Goal: Information Seeking & Learning: Get advice/opinions

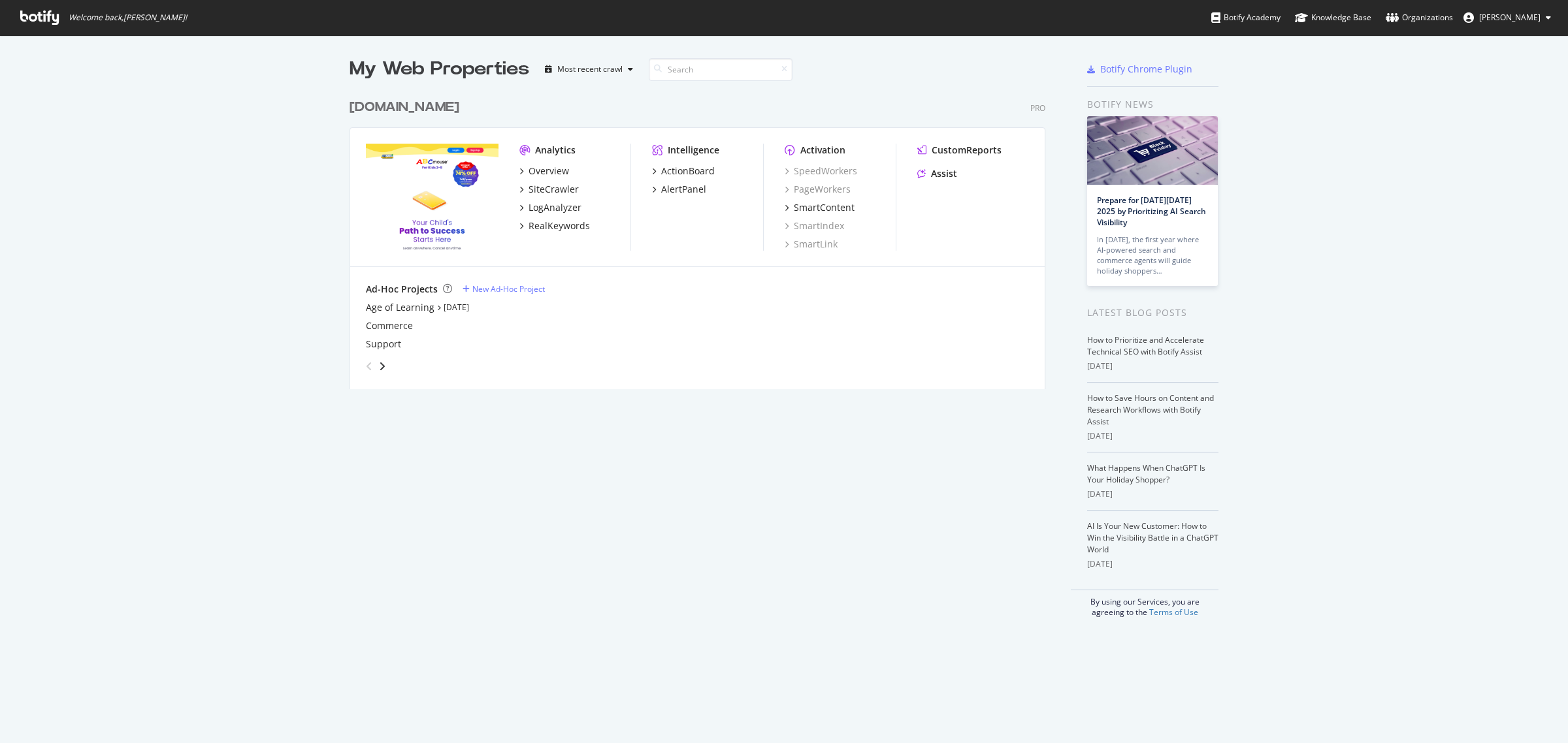
scroll to position [732, 1543]
click at [547, 173] on div "Overview" at bounding box center [549, 171] width 41 height 13
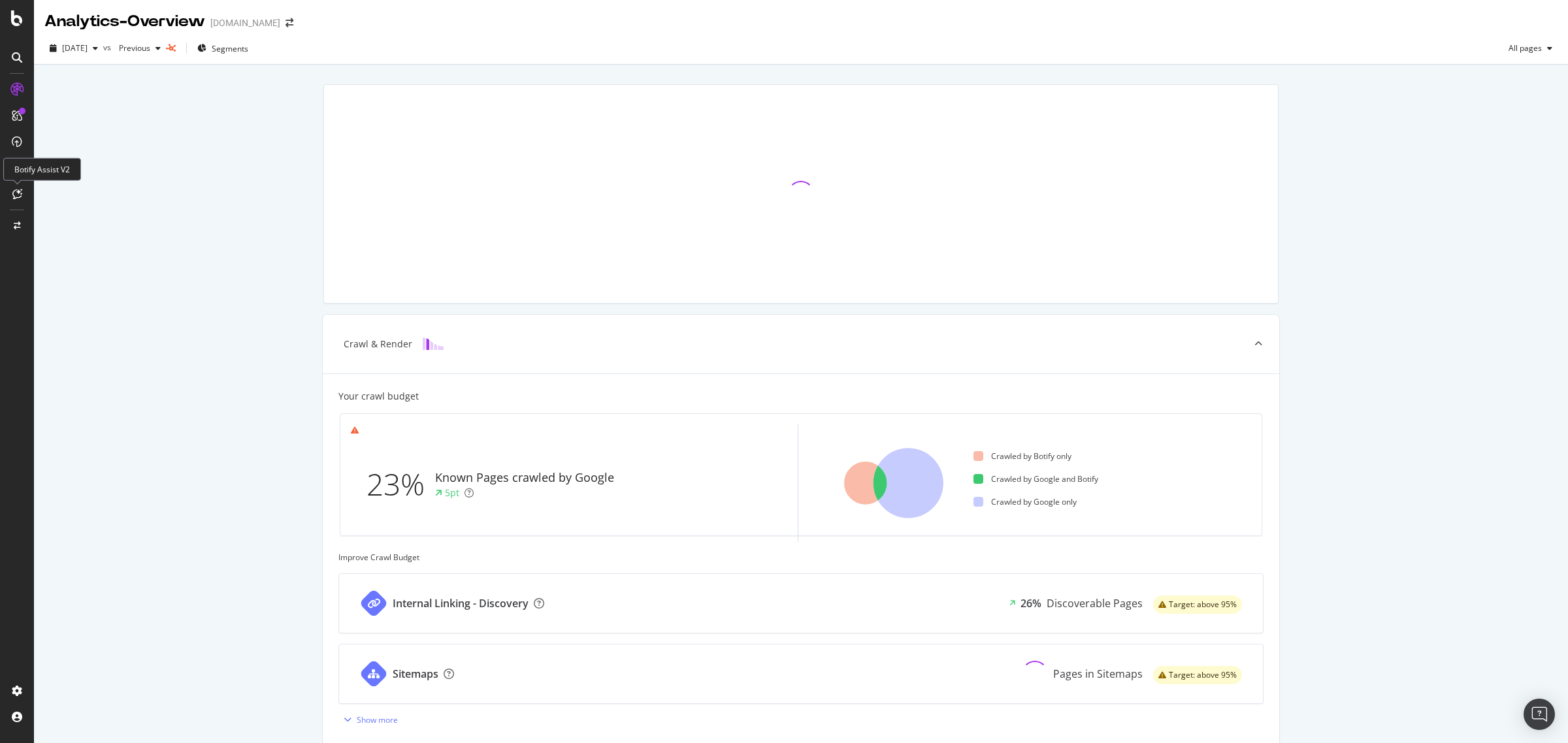
click at [23, 188] on div at bounding box center [17, 194] width 21 height 21
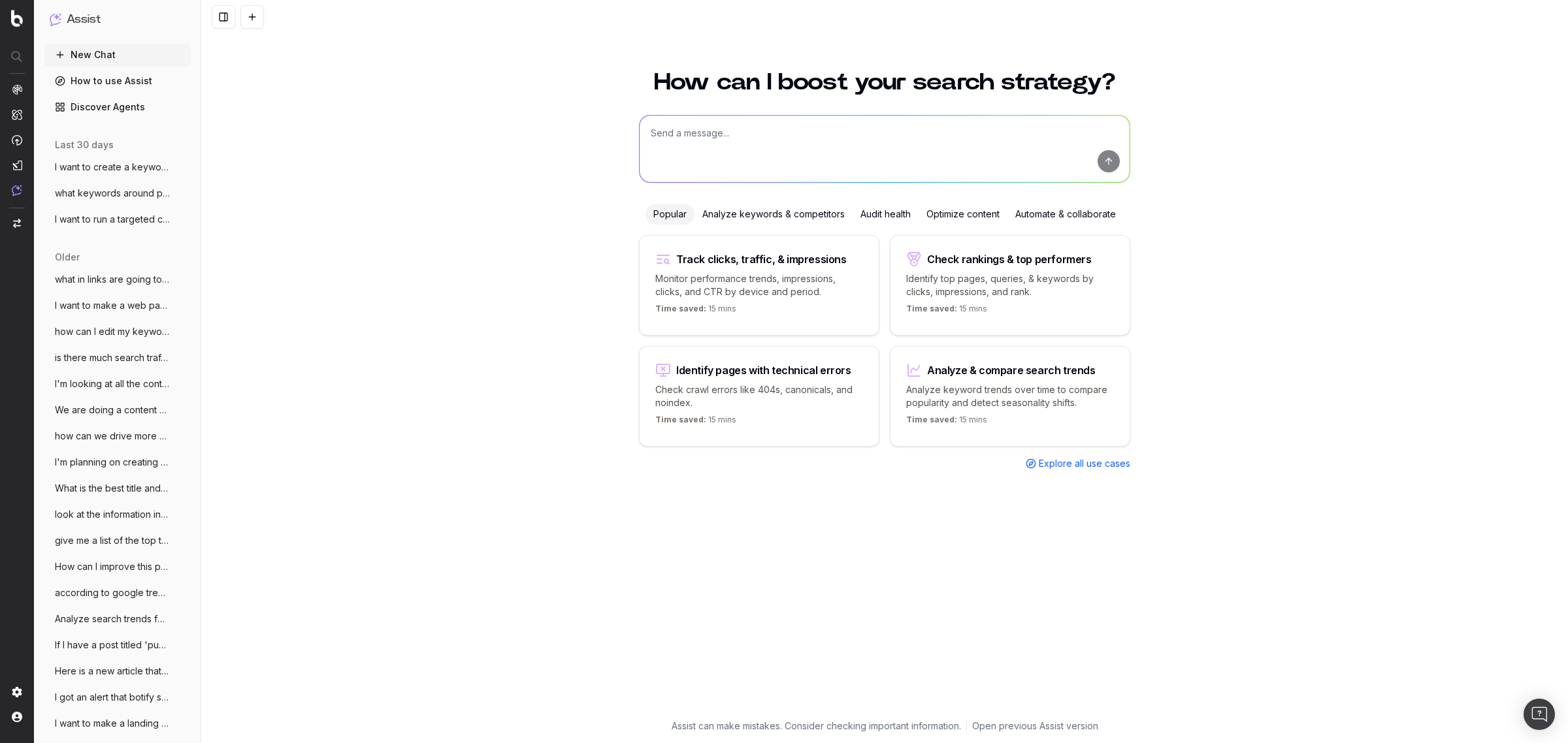
click at [683, 154] on textarea at bounding box center [885, 148] width 490 height 67
paste textarea "Loremip: Dol si Ametco adi Elit Seddoeius Tem inc Utla Etdol 3. Magnaaliquae Ad…"
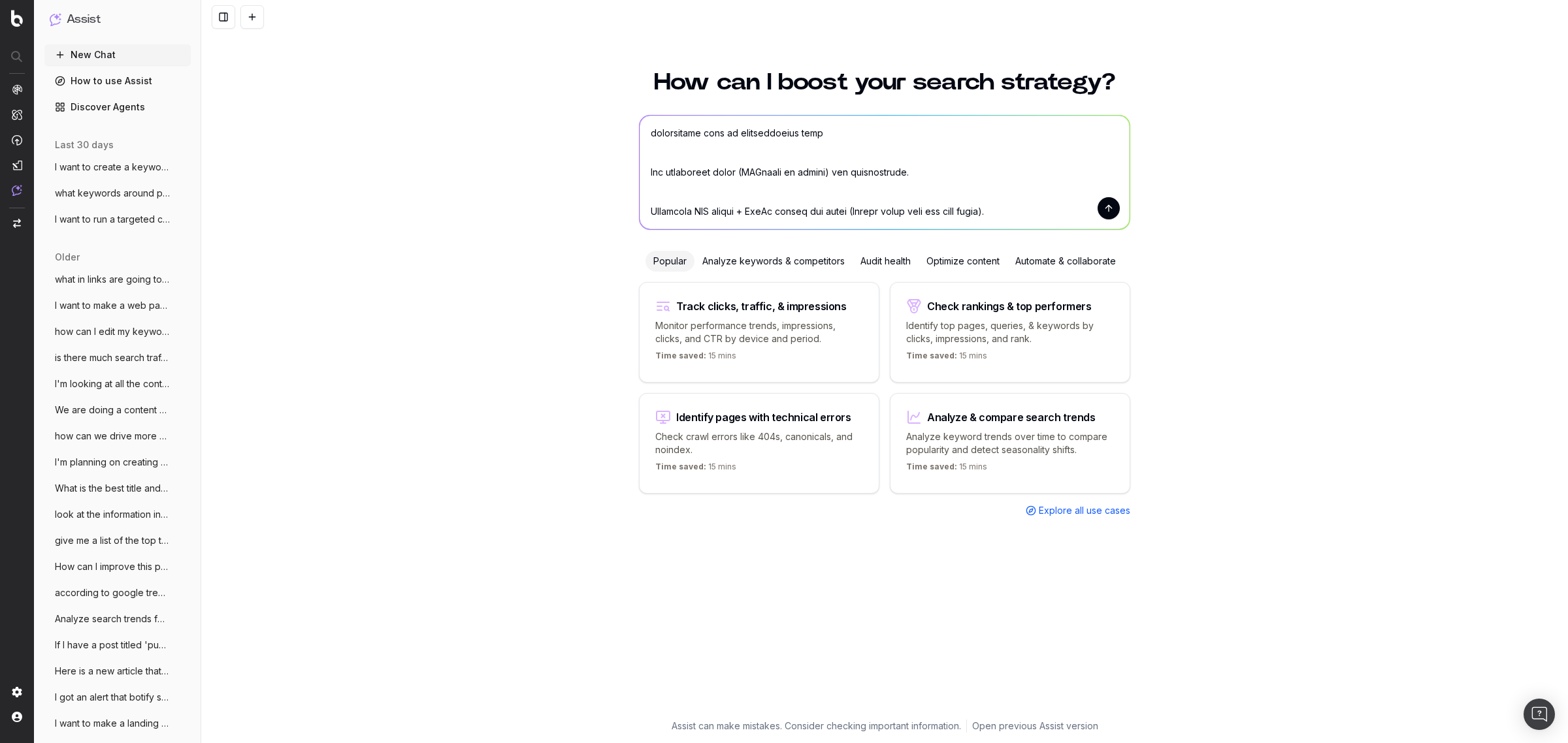
scroll to position [2104, 0]
type textarea "Lore ip do sitamet con ad elitsed: Doeiusm: Tem in Utlabo etd Magn Aliquaeni Ad…"
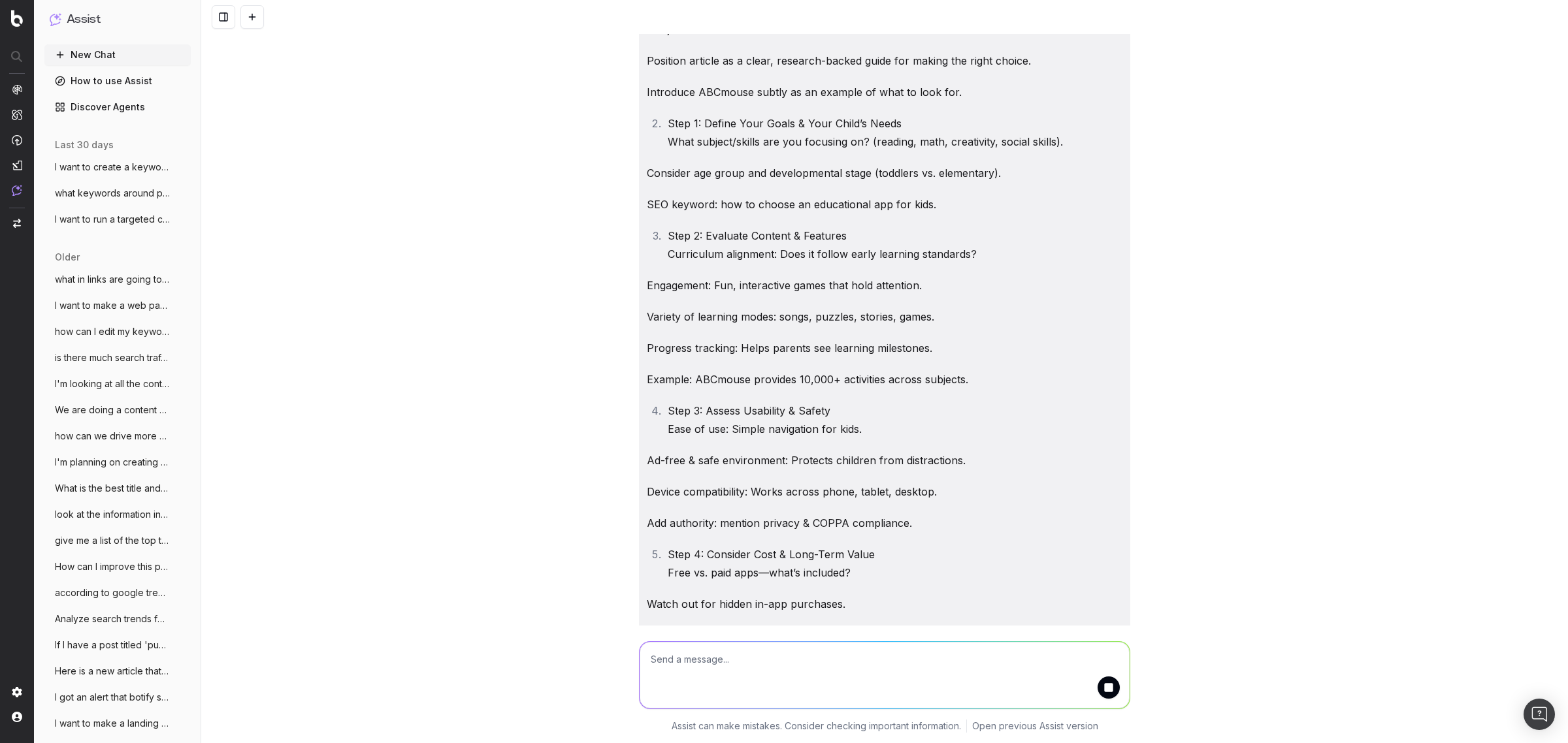
scroll to position [0, 0]
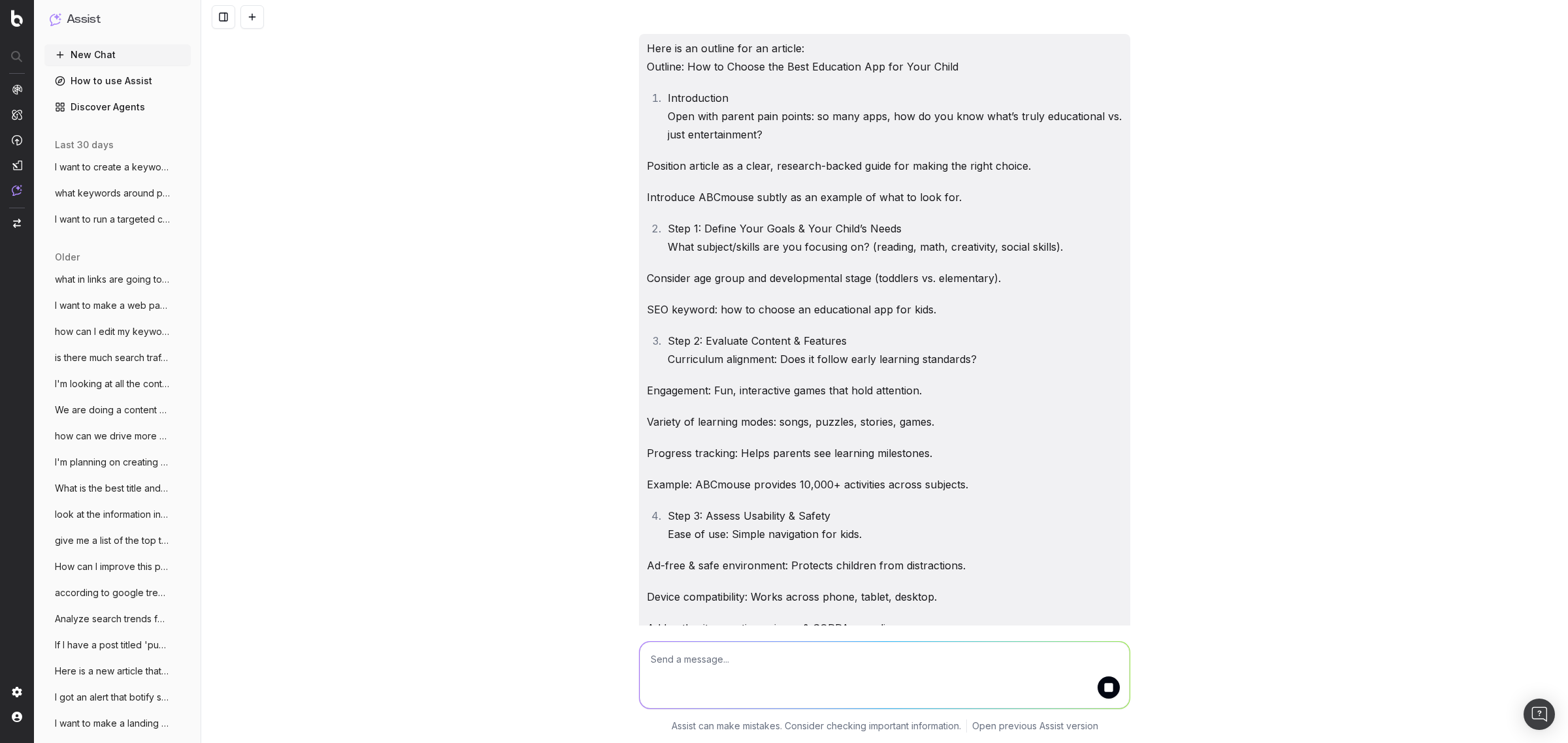
drag, startPoint x: 845, startPoint y: 535, endPoint x: 634, endPoint y: 37, distance: 540.9
copy div "Lore ip do sitamet con ad elitsed: Doeiusm: Tem in Utlabo etd Magn Aliquaeni Ad…"
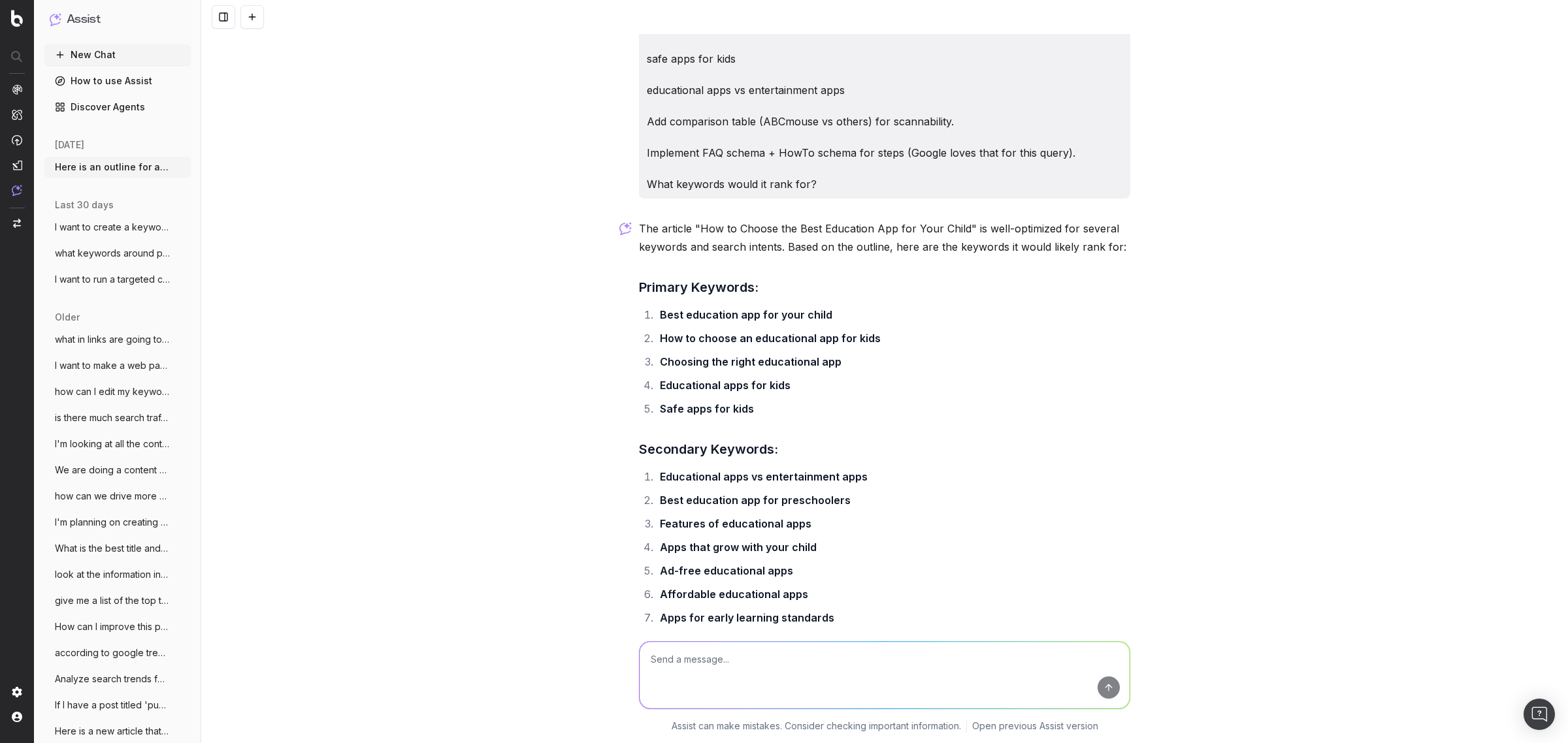
scroll to position [1622, 0]
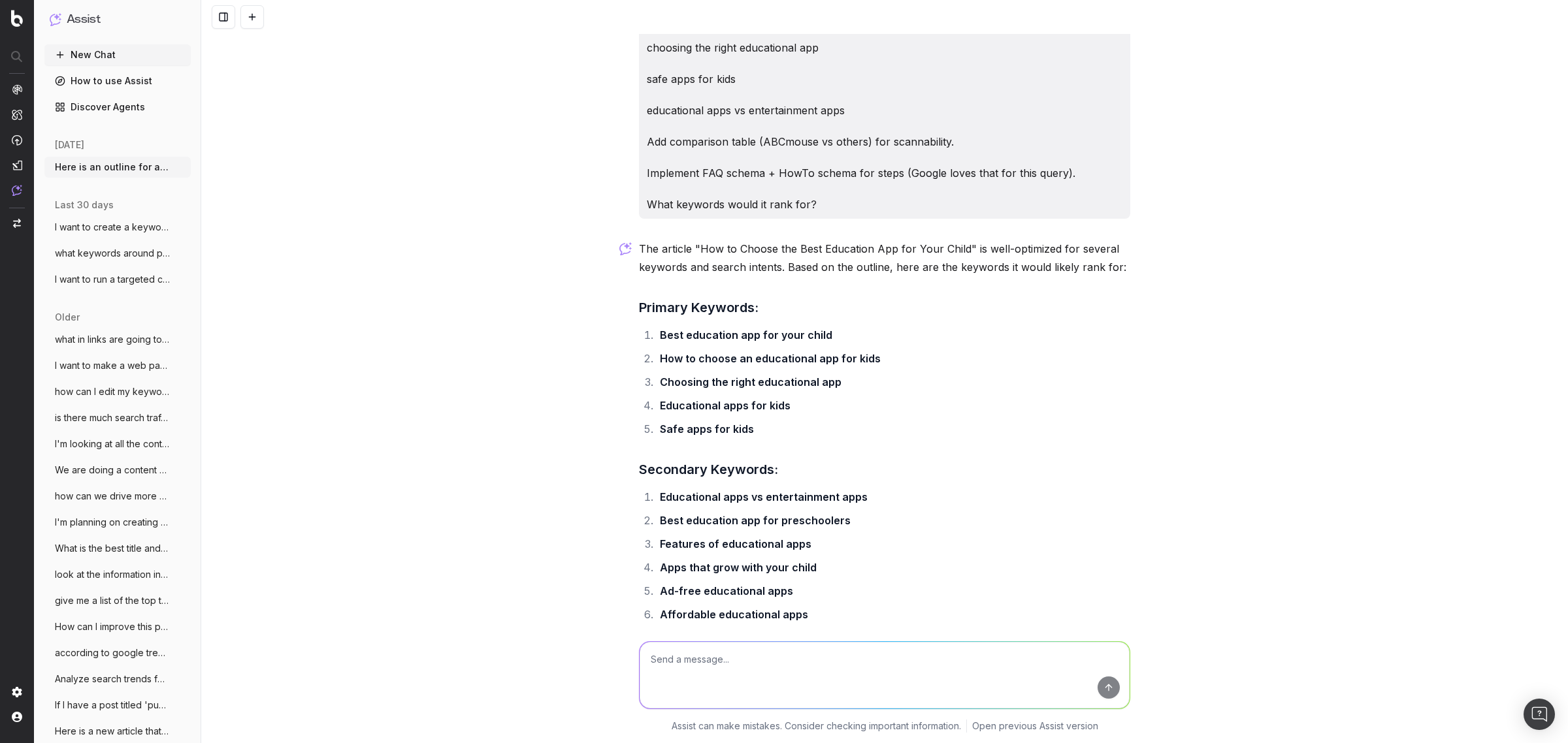
click at [833, 677] on textarea at bounding box center [885, 675] width 490 height 67
type textarea "Is the outline missing anything?"
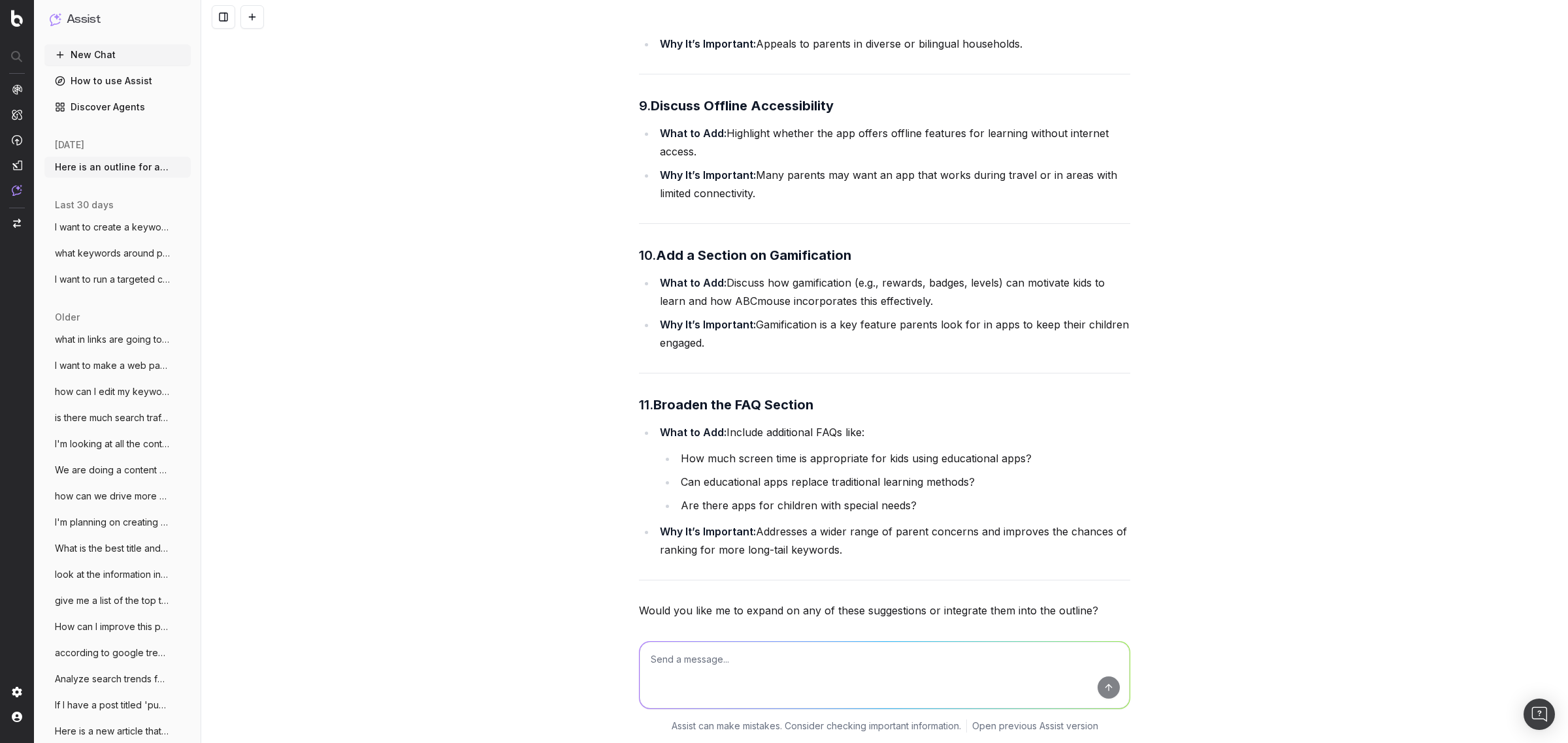
scroll to position [4316, 0]
click at [746, 671] on textarea at bounding box center [885, 675] width 490 height 67
paste textarea "Loremi Dolo sit Ametconse Adip: Elitsed d Eiusmod Temporin: "utlabo etdo mag al…"
type textarea "lore ipsumdol sitam cons adipisc elit sed: Doeiu tem incidid Utlabo Etdo mag Al…"
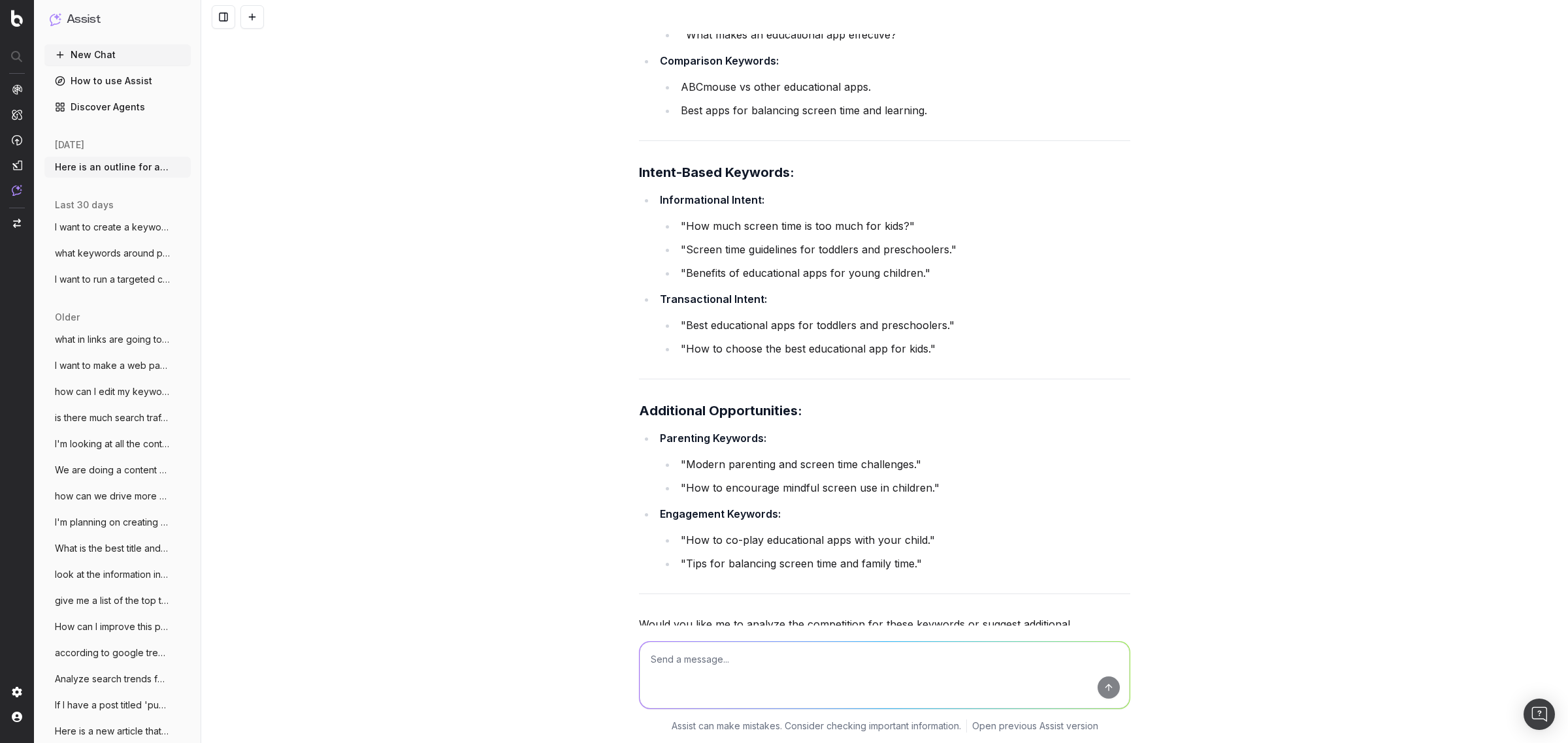
scroll to position [7711, 0]
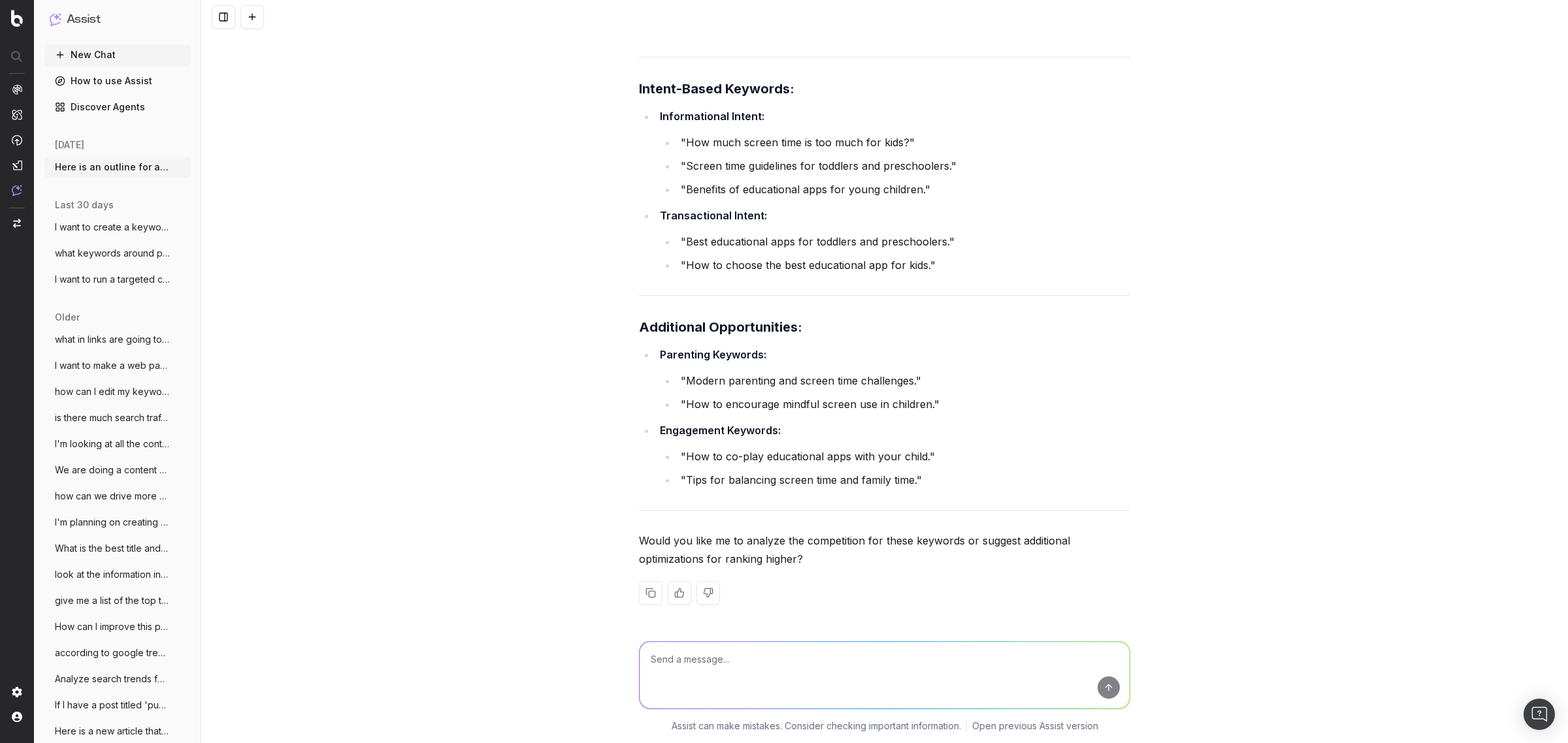
click at [762, 669] on textarea at bounding box center [885, 675] width 490 height 67
type textarea "Is there anything missing from this outline?"
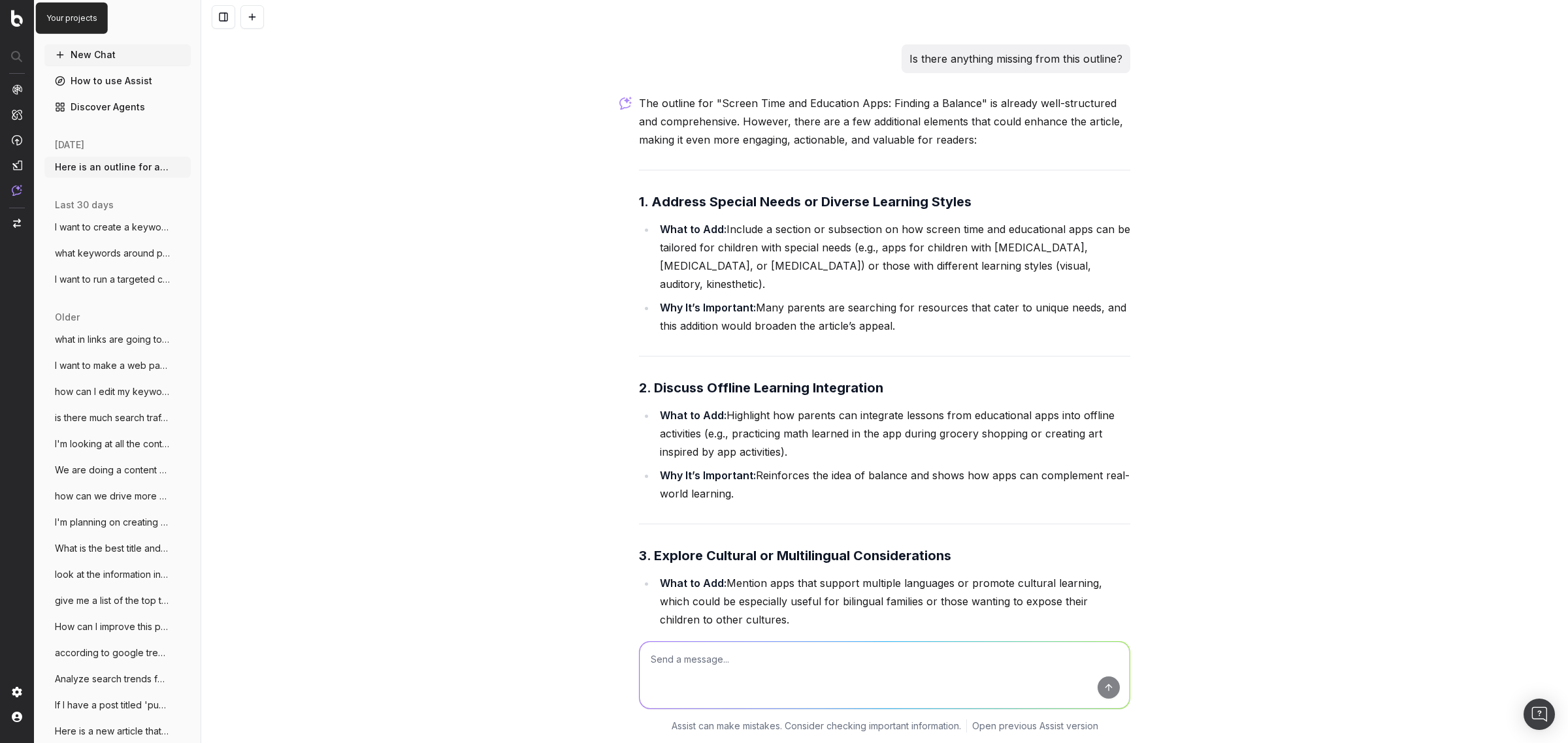
scroll to position [8401, 0]
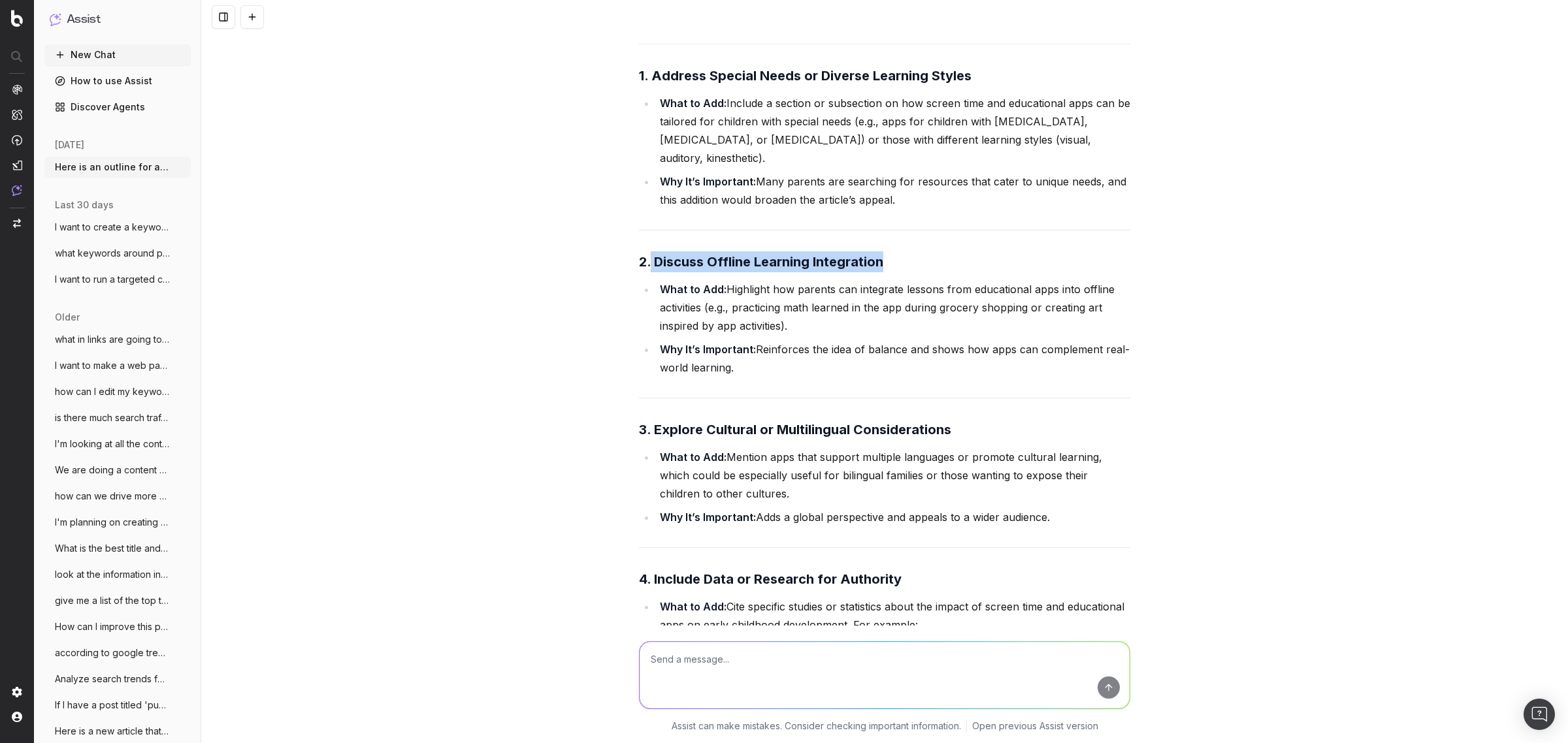
drag, startPoint x: 644, startPoint y: 260, endPoint x: 910, endPoint y: 269, distance: 266.2
click at [910, 269] on h3 "2. Discuss Offline Learning Integration" at bounding box center [884, 261] width 491 height 21
copy strong "Discuss Offline Learning Integration"
drag, startPoint x: 724, startPoint y: 290, endPoint x: 787, endPoint y: 321, distance: 70.2
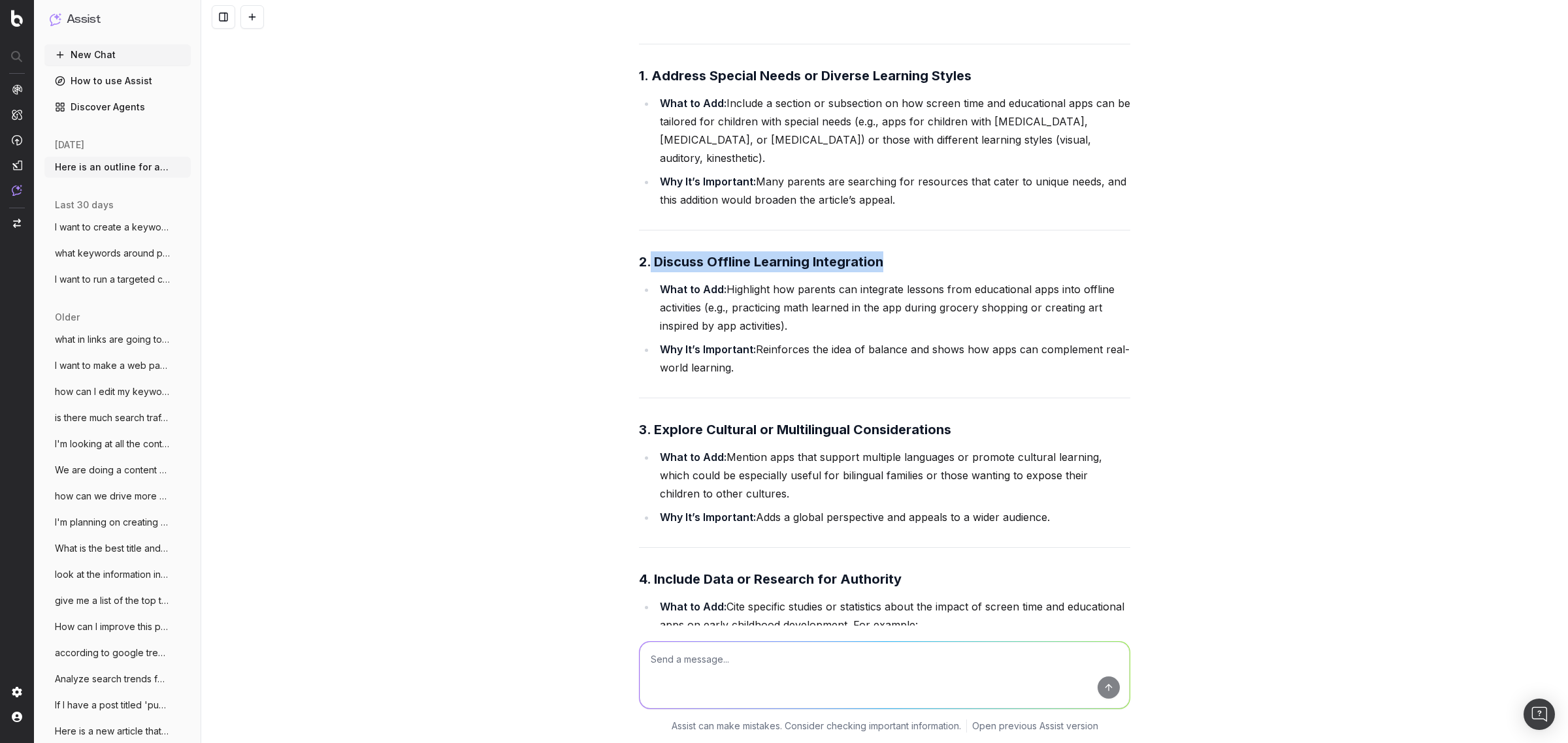
click at [787, 321] on li "What to Add: Highlight how parents can integrate lessons from educational apps …" at bounding box center [893, 307] width 474 height 55
copy li "Highlight how parents can integrate lessons from educational apps into offline …"
click at [675, 259] on strong "2. Discuss Offline Learning Integration" at bounding box center [761, 261] width 244 height 16
drag, startPoint x: 651, startPoint y: 261, endPoint x: 879, endPoint y: 262, distance: 228.0
click at [879, 262] on h3 "2. Discuss Offline Learning Integration" at bounding box center [884, 261] width 491 height 21
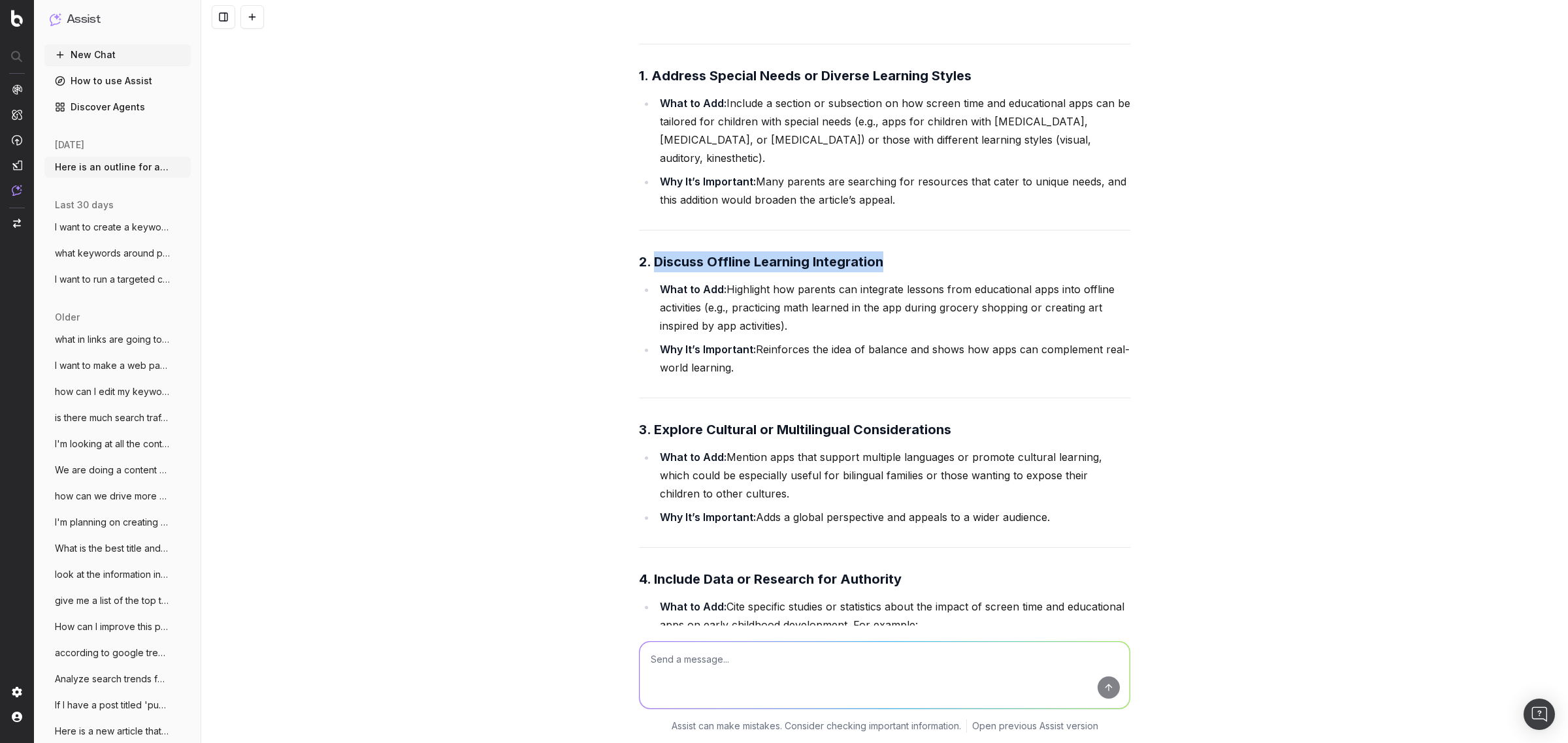
copy strong "Discuss Offline Learning Integration"
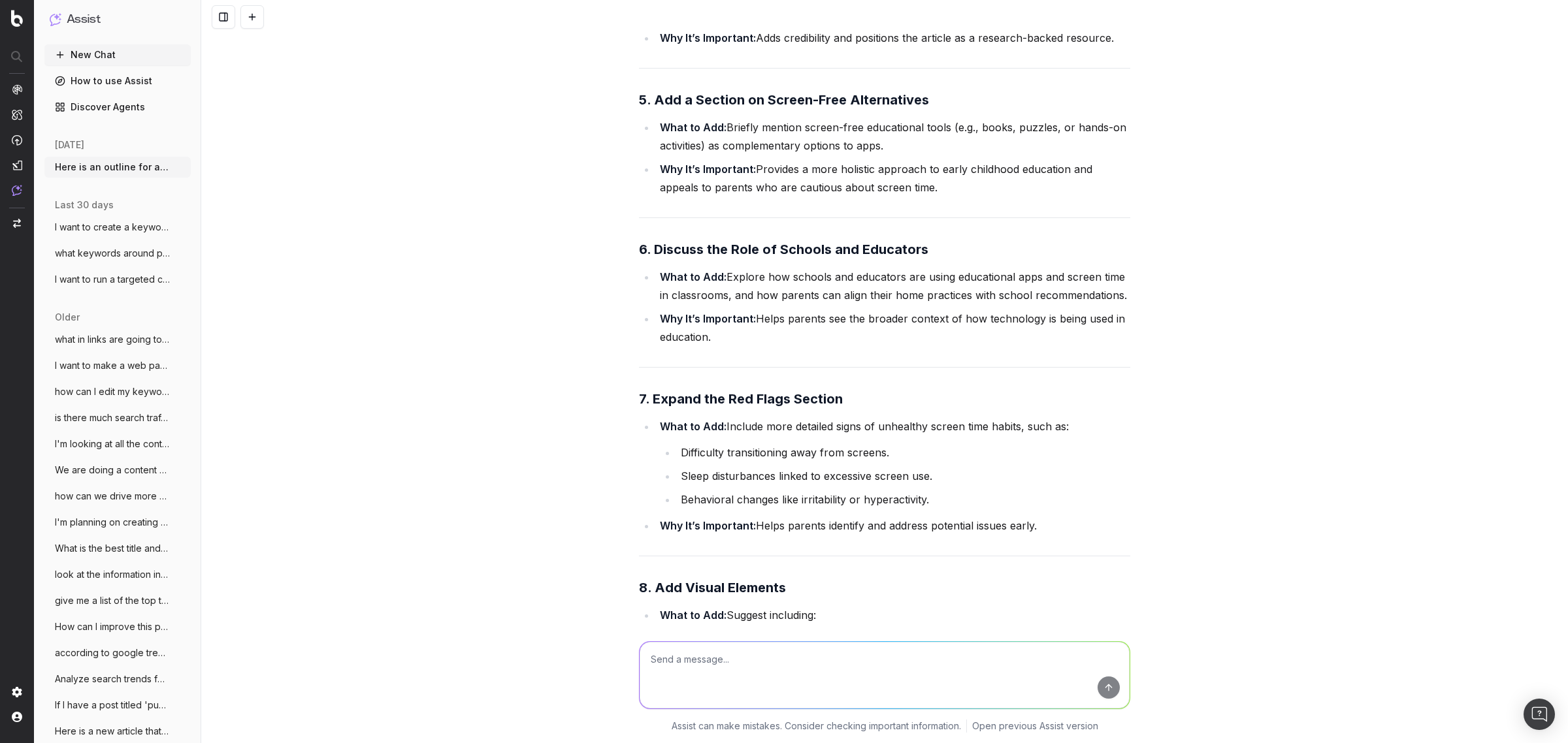
scroll to position [9135, 0]
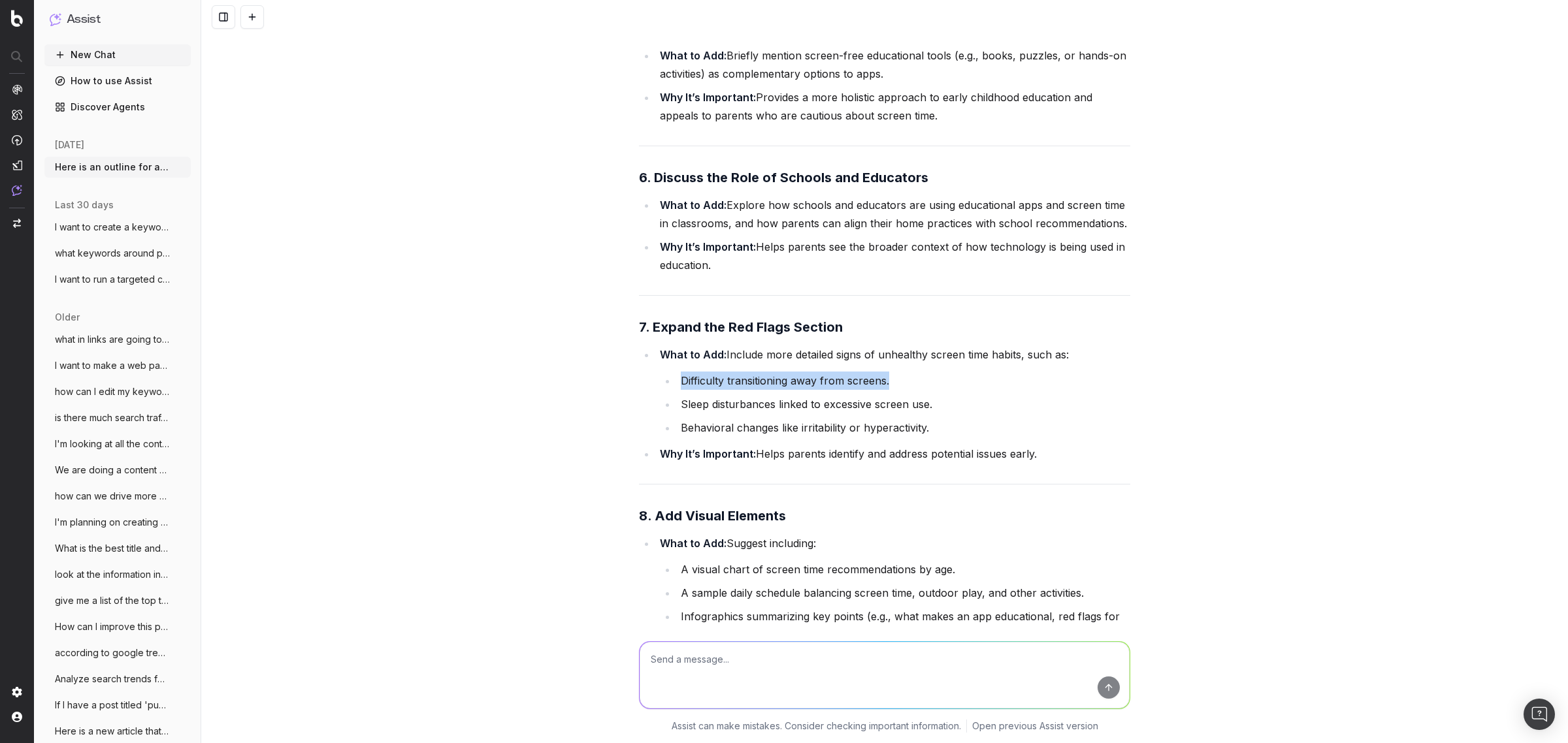
drag, startPoint x: 672, startPoint y: 379, endPoint x: 931, endPoint y: 376, distance: 259.0
click at [931, 376] on li "Difficulty transitioning away from screens." at bounding box center [903, 380] width 453 height 18
copy li "Difficulty transitioning away from screens."
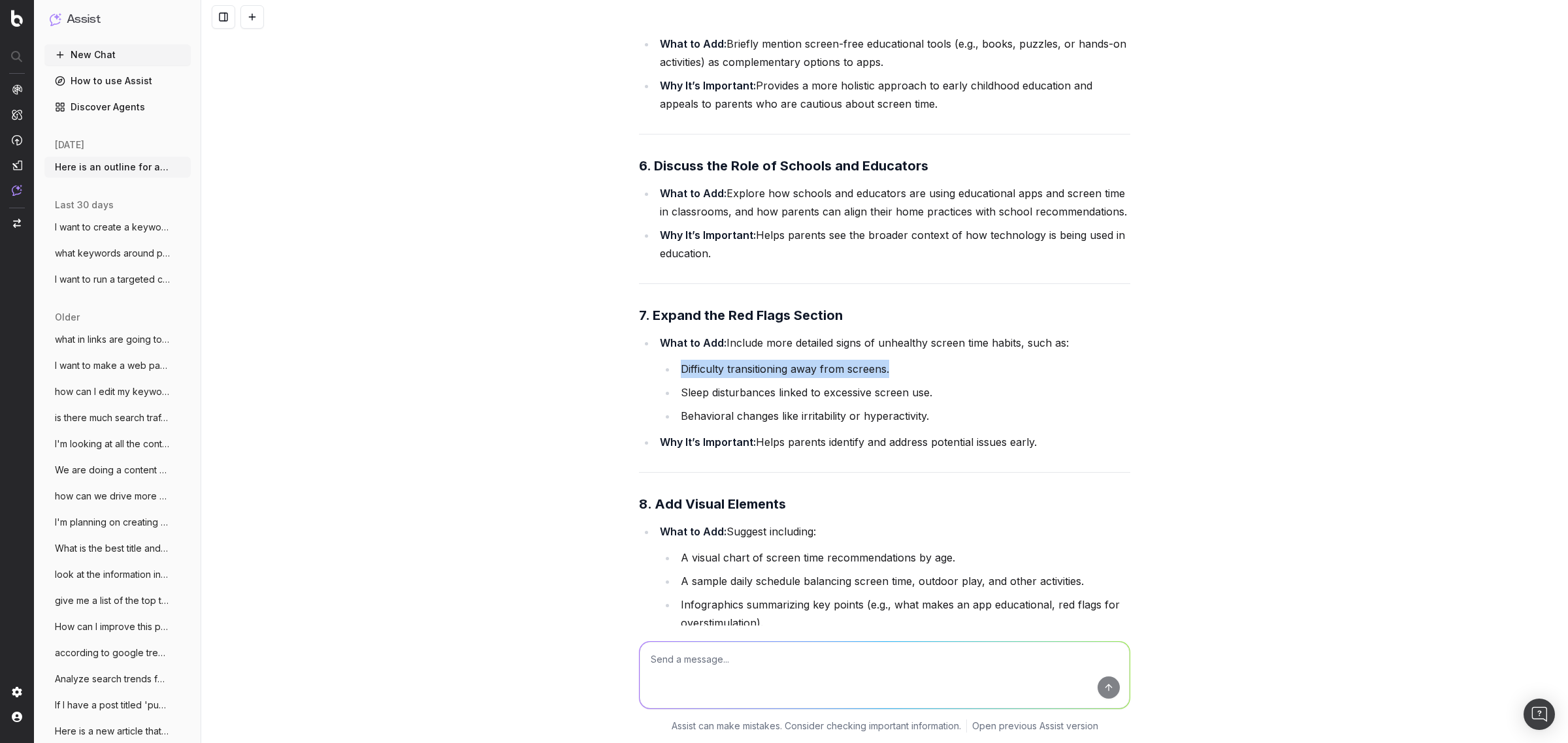
scroll to position [9299, 0]
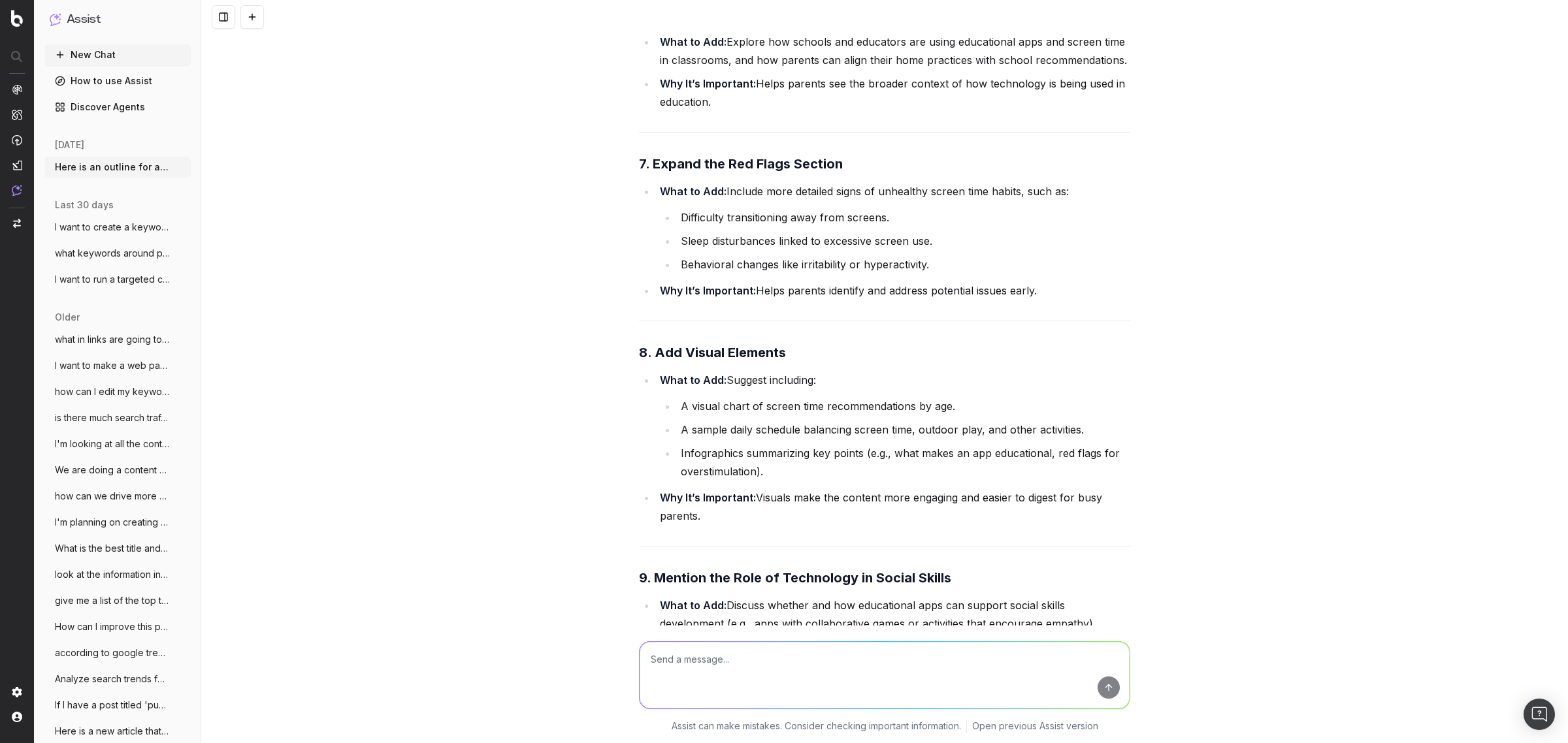
click at [716, 683] on textarea at bounding box center [885, 675] width 490 height 67
paste textarea "Outline: Education App Statistics Every Parent Should Know (2025 Report) Potent…"
type textarea "Where can I get more data for this article? Outline: Education App Statistics E…"
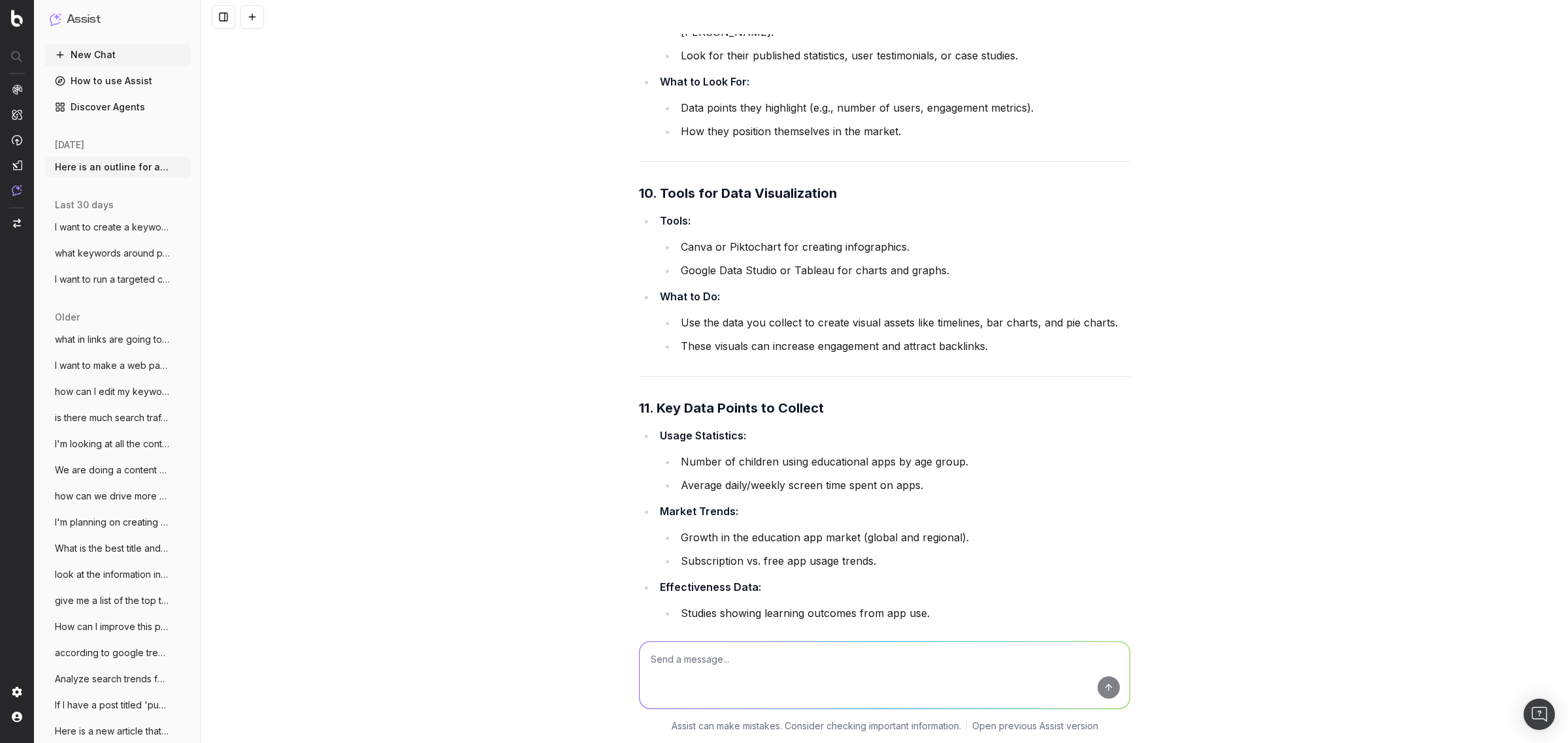
scroll to position [16966, 0]
click at [752, 682] on textarea at bounding box center [885, 675] width 490 height 67
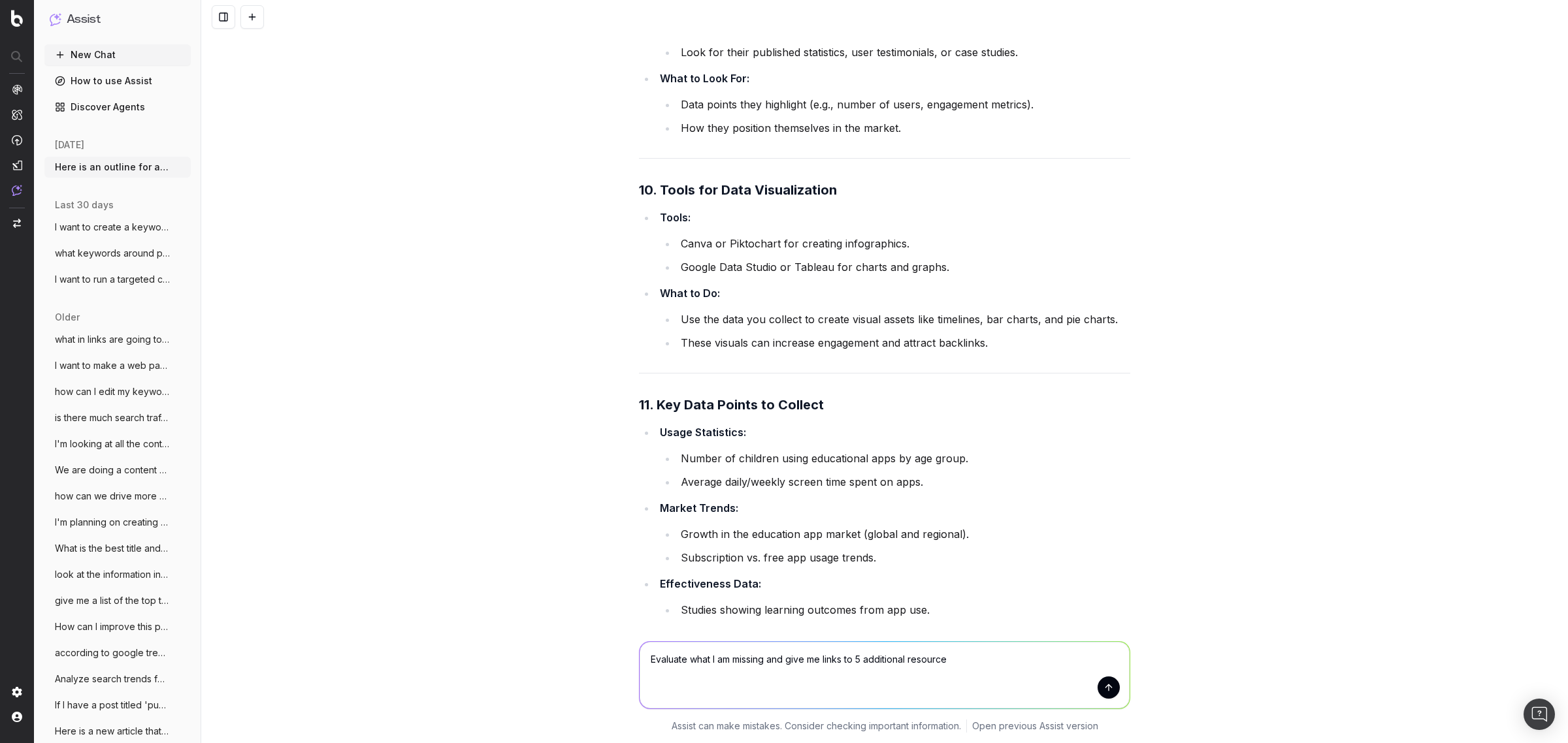
type textarea "Evaluate what I am missing and give me links to 5 additional resources"
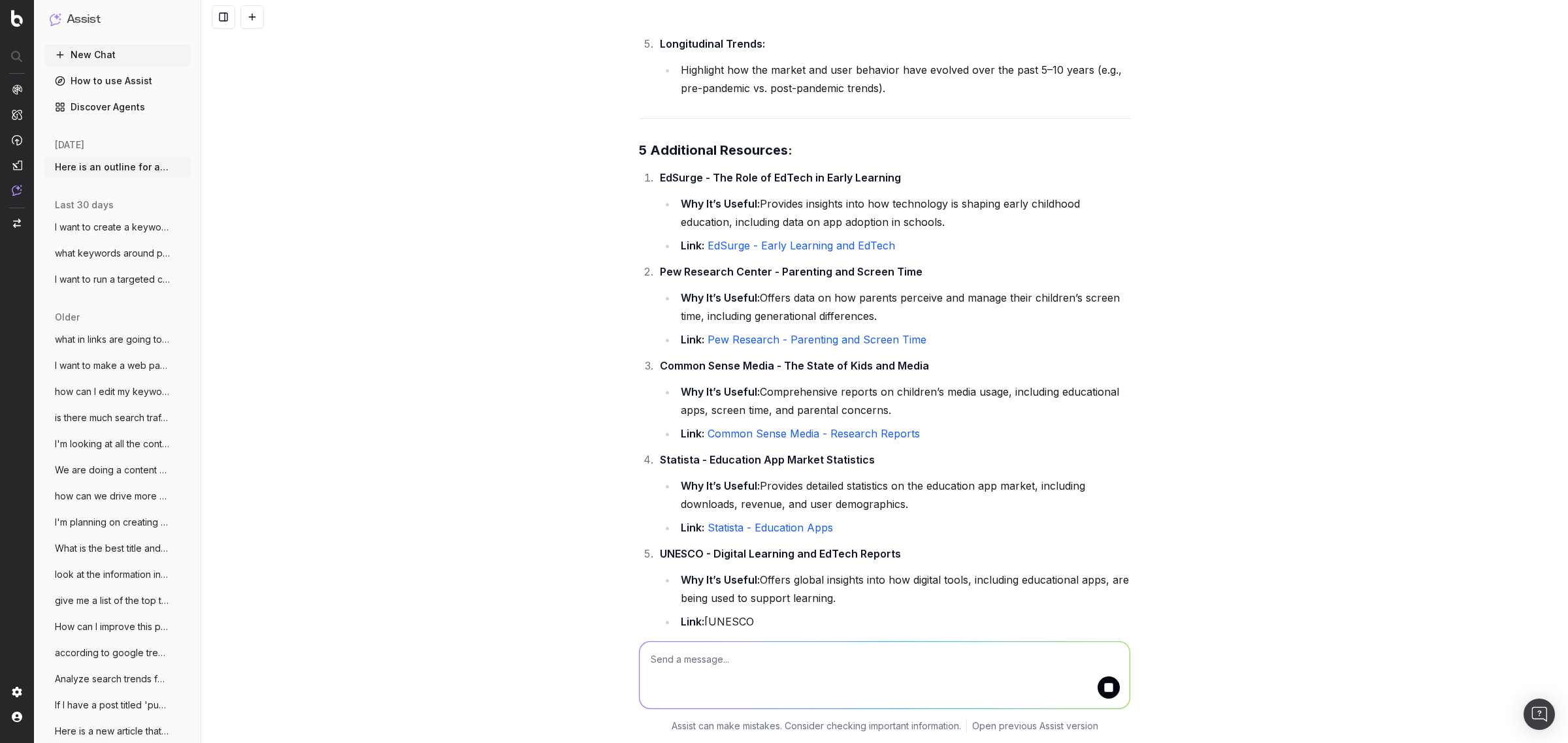
scroll to position [18256, 0]
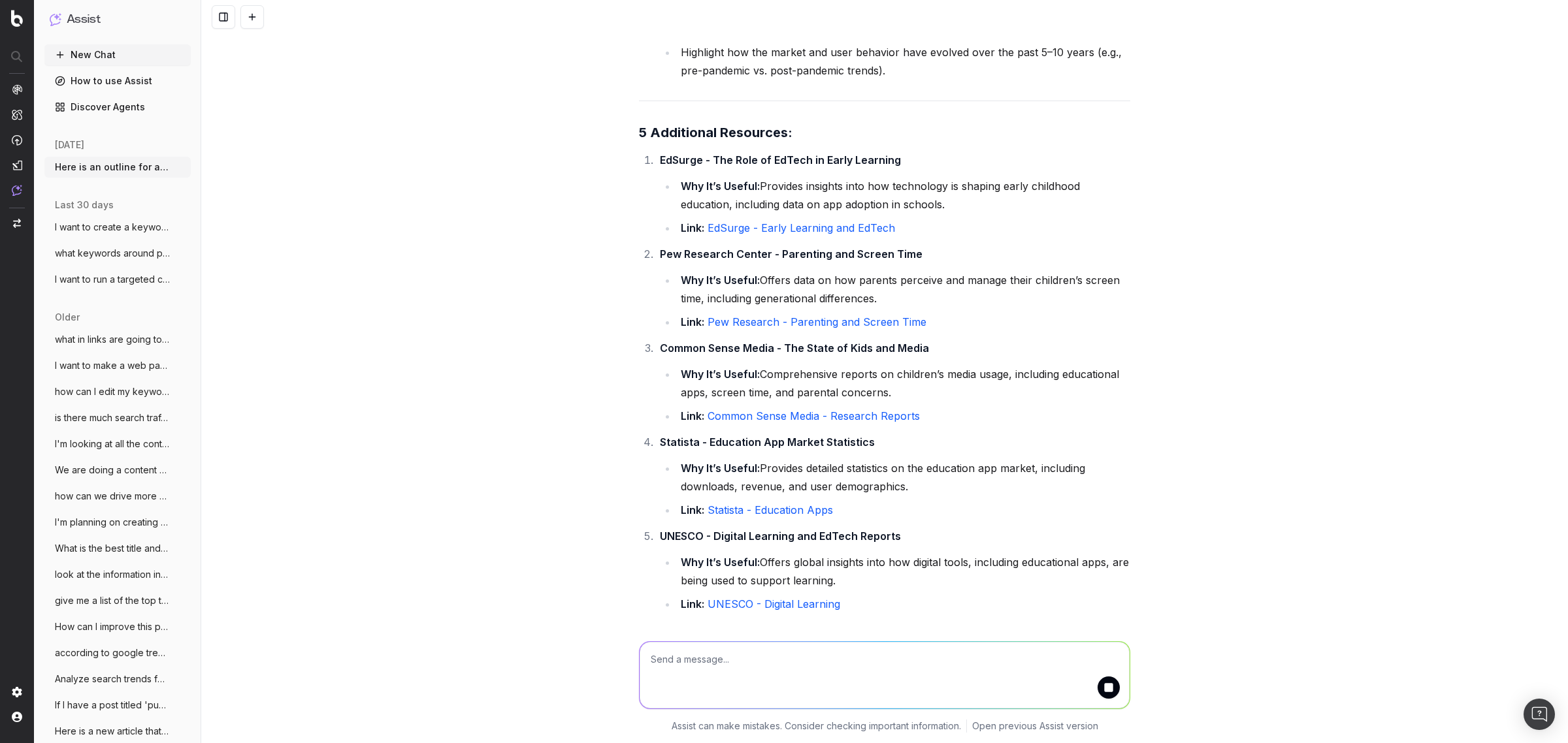
click at [825, 414] on link "Common Sense Media - Research Reports" at bounding box center [814, 416] width 212 height 13
click at [781, 511] on link "Statista - Education Apps" at bounding box center [770, 510] width 126 height 13
